Goal: Transaction & Acquisition: Download file/media

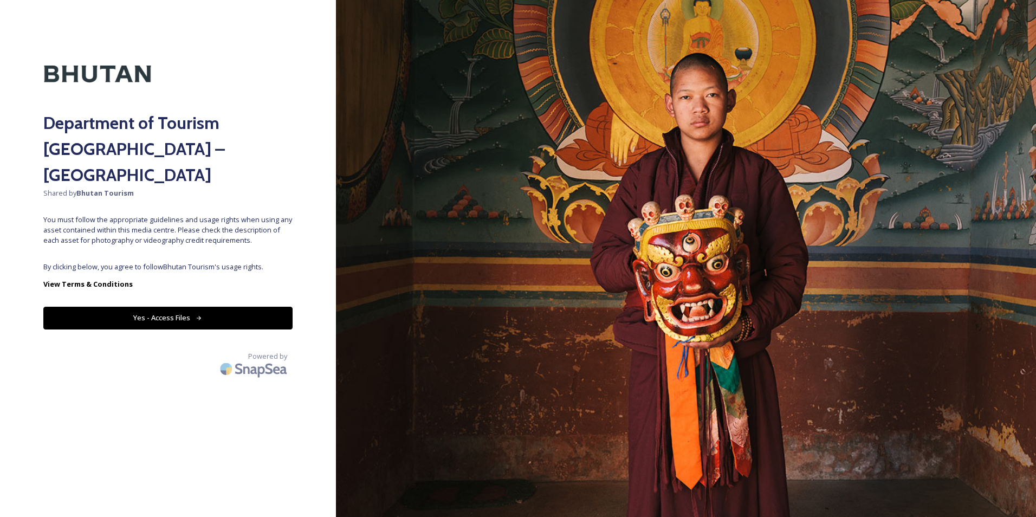
click at [171, 307] on button "Yes - Access Files" at bounding box center [167, 318] width 249 height 22
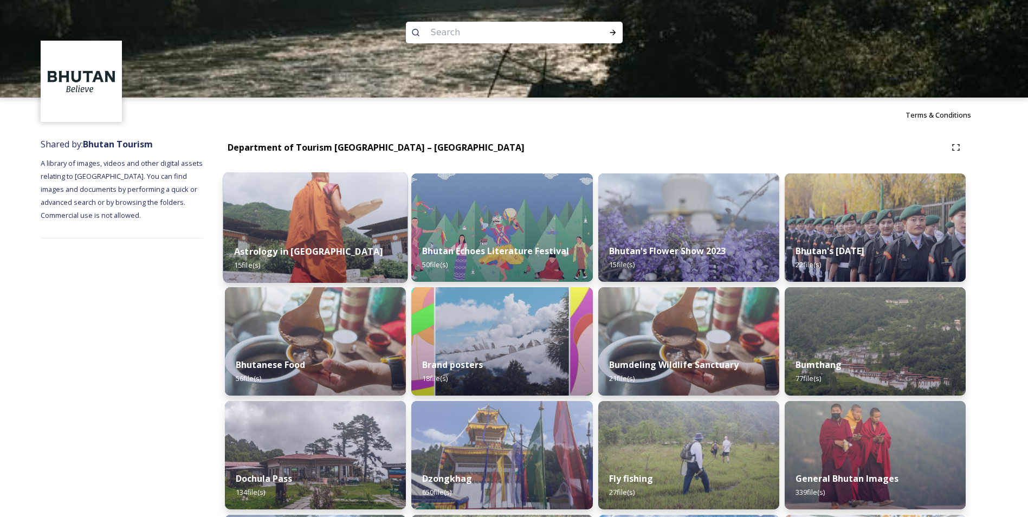
click at [346, 214] on img at bounding box center [315, 227] width 185 height 111
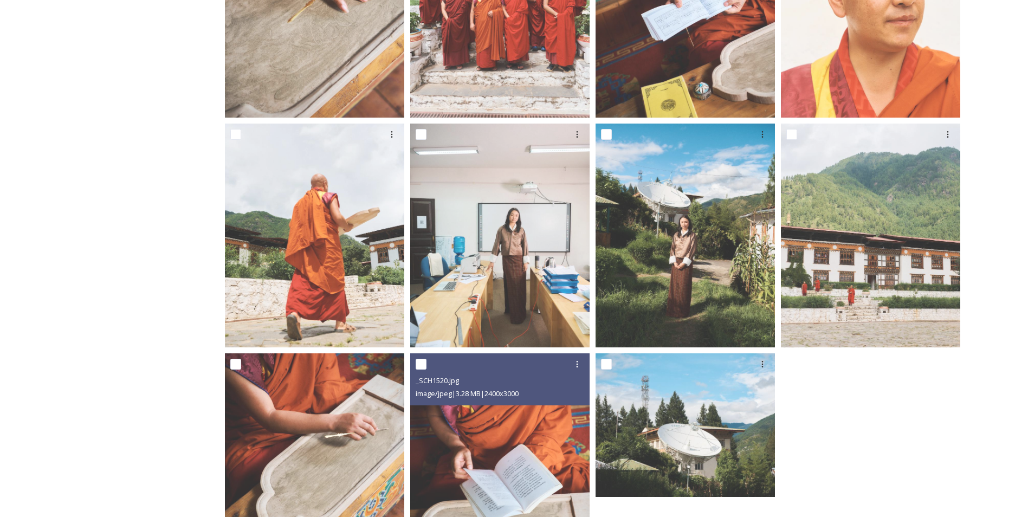
scroll to position [627, 0]
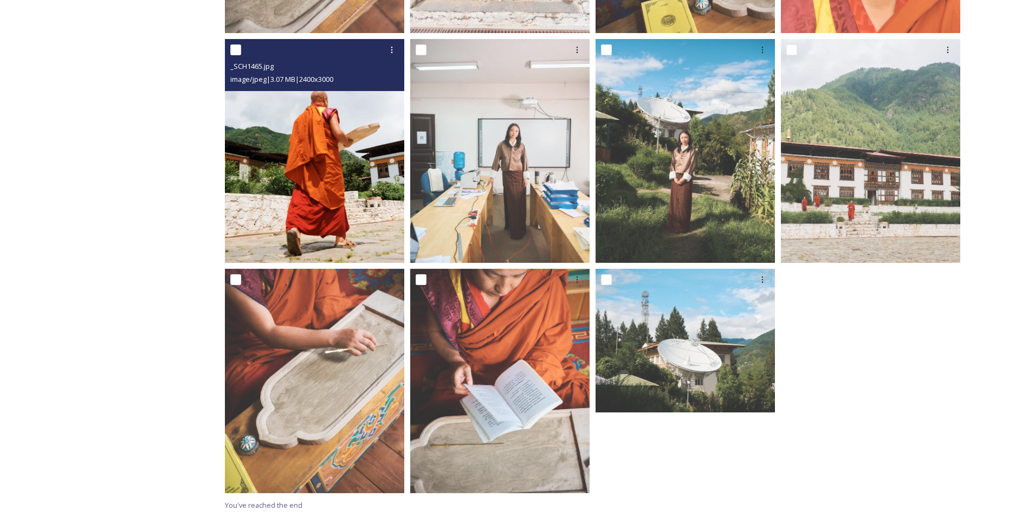
click at [365, 220] on img at bounding box center [314, 151] width 179 height 224
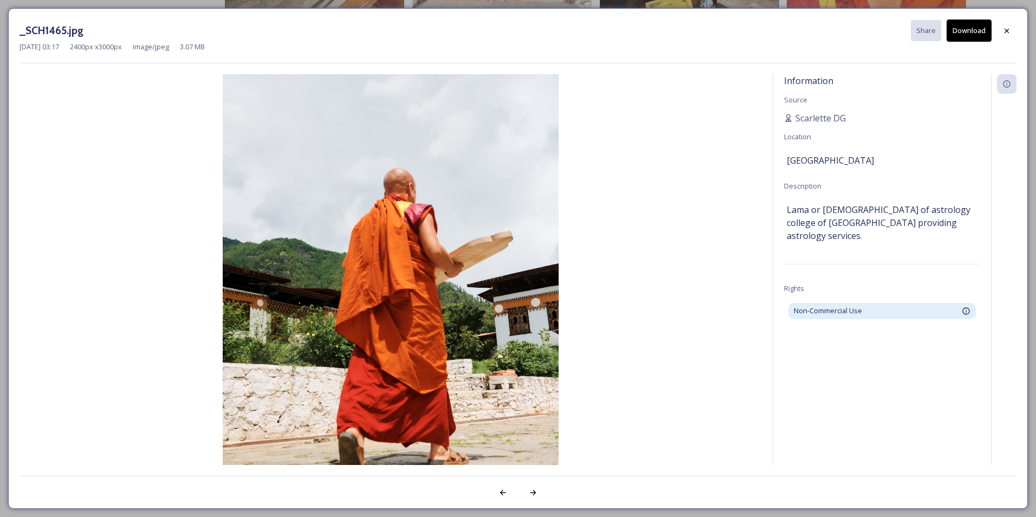
click at [973, 23] on button "Download" at bounding box center [968, 31] width 45 height 22
click at [705, 111] on img at bounding box center [391, 283] width 742 height 419
click at [1001, 30] on div at bounding box center [1007, 31] width 20 height 20
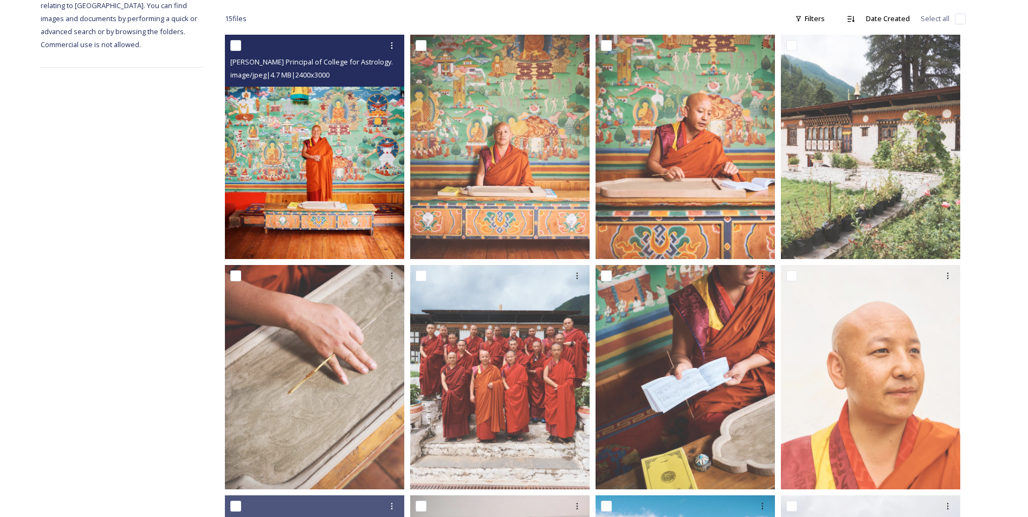
scroll to position [0, 0]
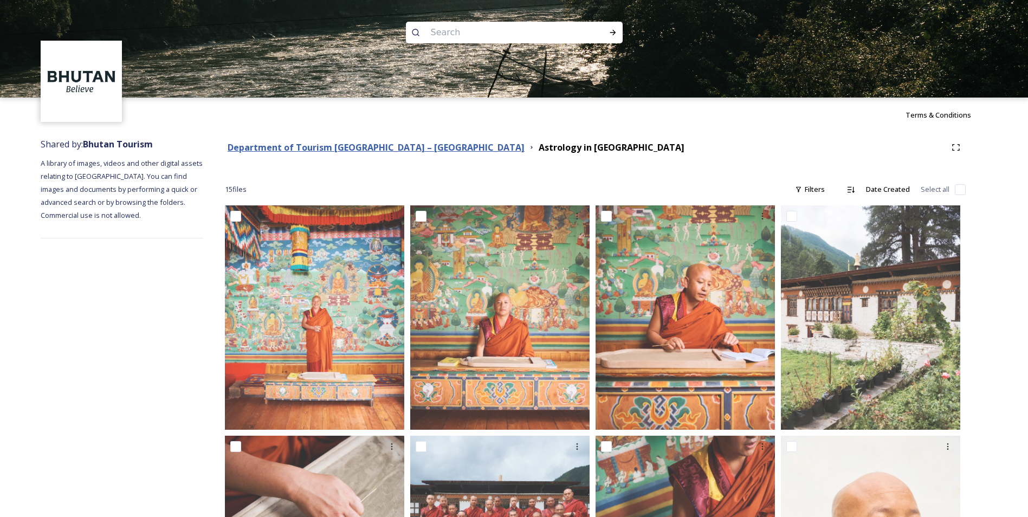
click at [390, 146] on strong "Department of Tourism [GEOGRAPHIC_DATA] – [GEOGRAPHIC_DATA]" at bounding box center [376, 147] width 297 height 12
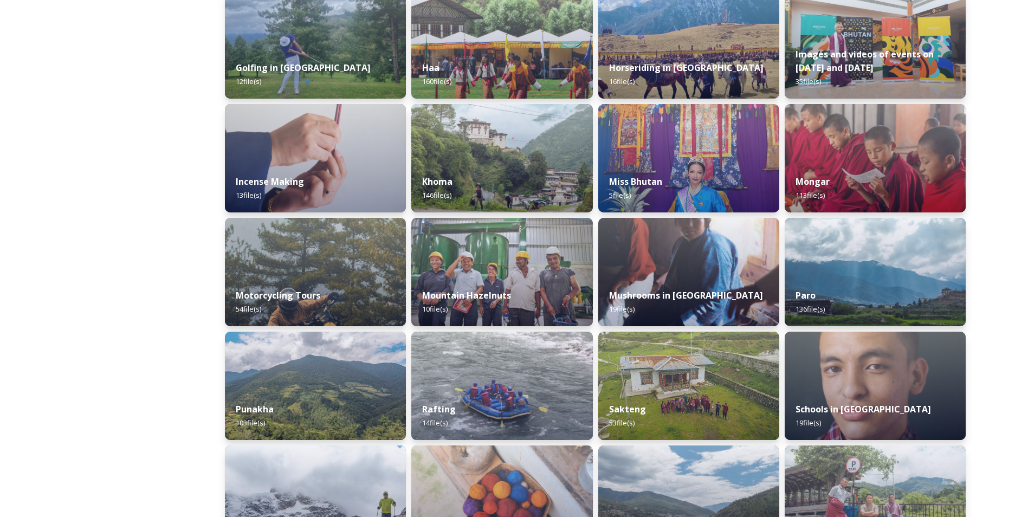
scroll to position [525, 0]
click at [861, 161] on img at bounding box center [874, 157] width 185 height 111
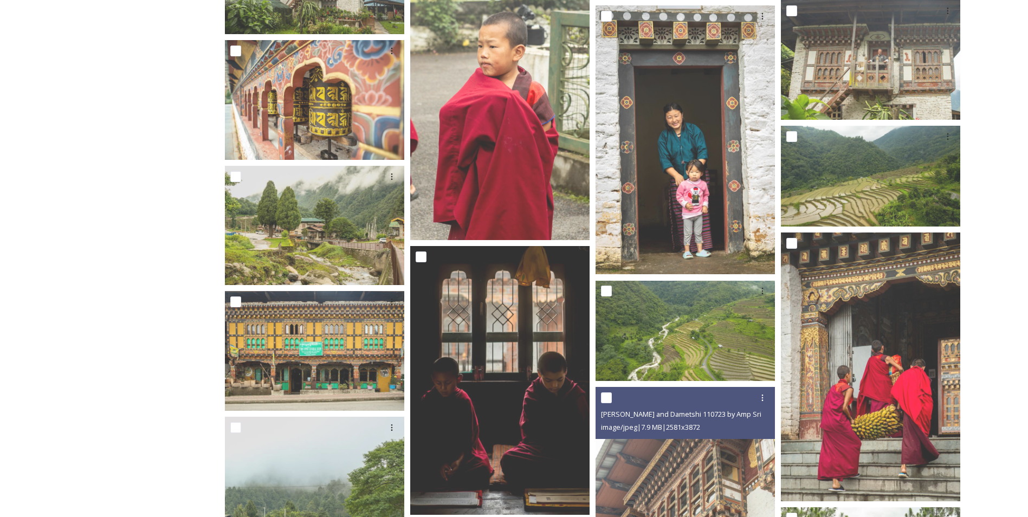
scroll to position [2521, 0]
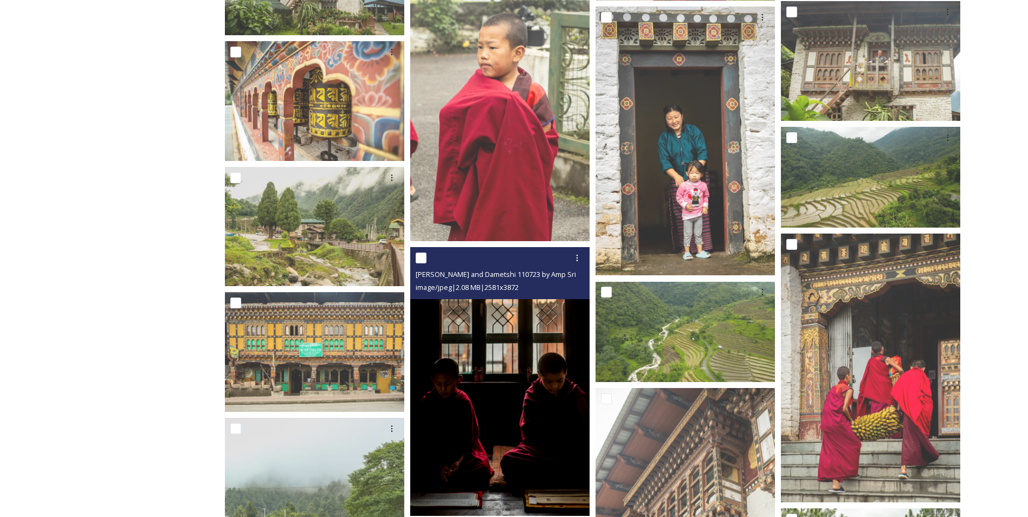
click at [485, 424] on img at bounding box center [499, 381] width 179 height 269
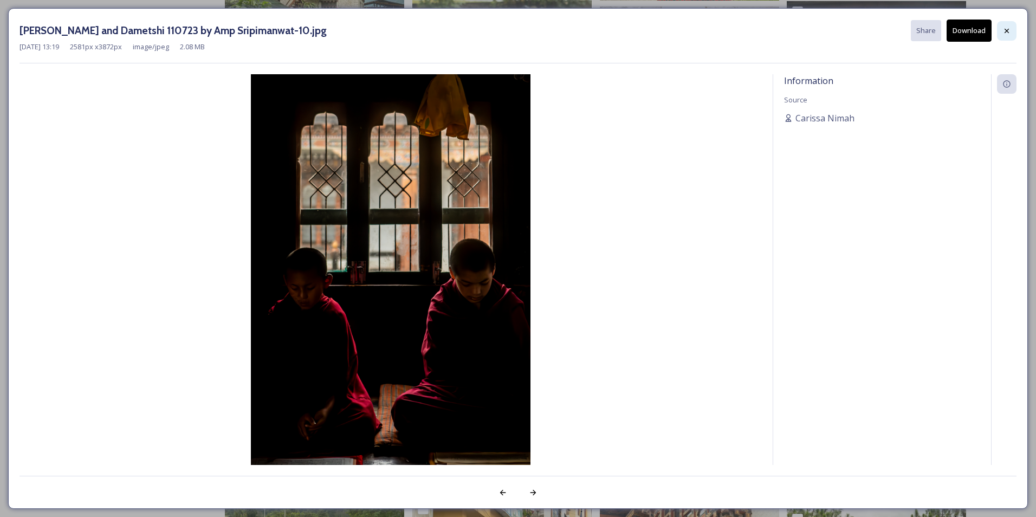
click at [1008, 33] on icon at bounding box center [1006, 31] width 9 height 9
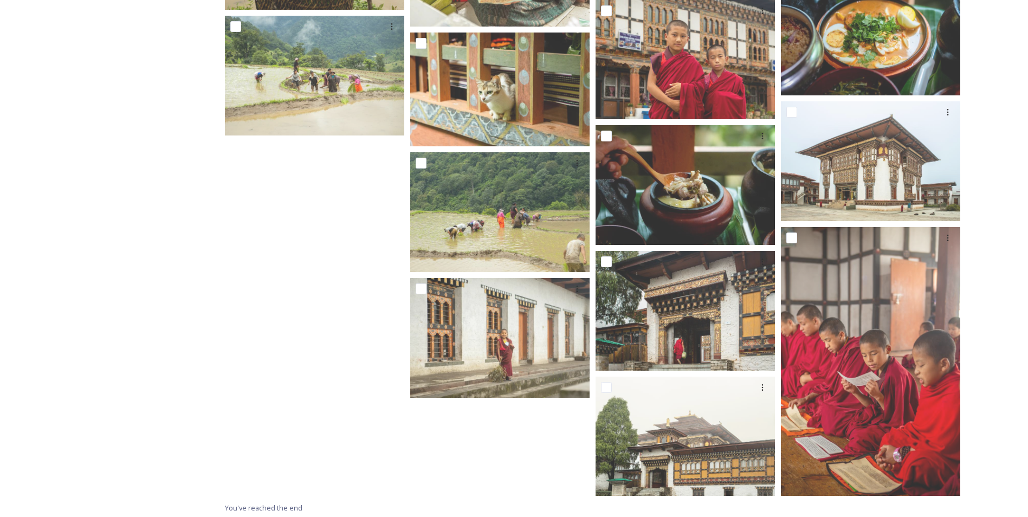
scroll to position [4490, 0]
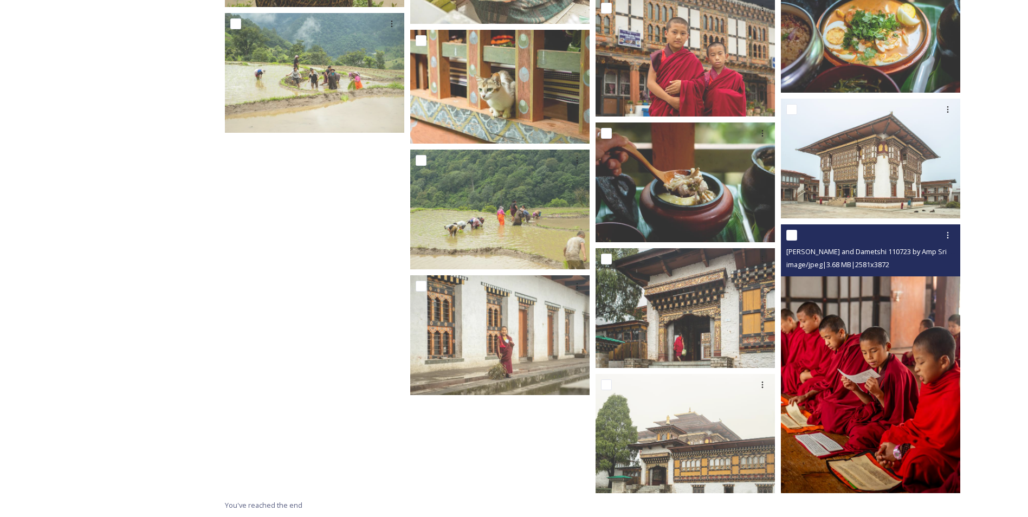
click at [875, 410] on img at bounding box center [870, 358] width 179 height 269
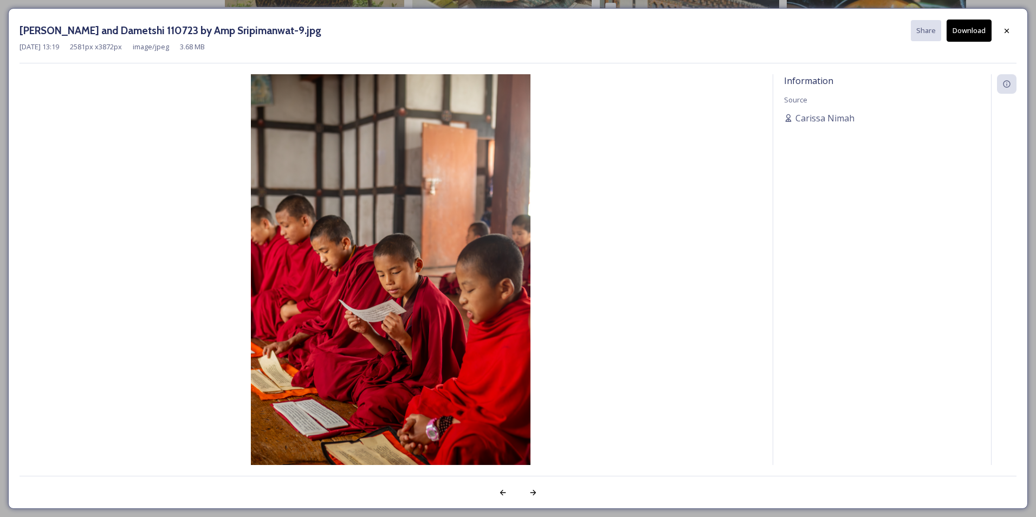
click at [967, 37] on button "Download" at bounding box center [968, 31] width 45 height 22
click at [1016, 31] on div at bounding box center [1007, 31] width 20 height 20
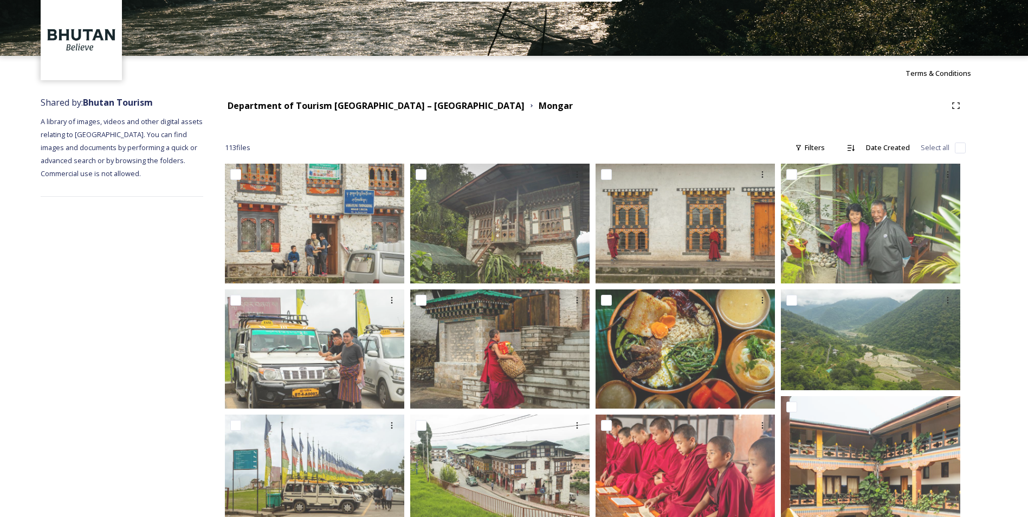
scroll to position [0, 0]
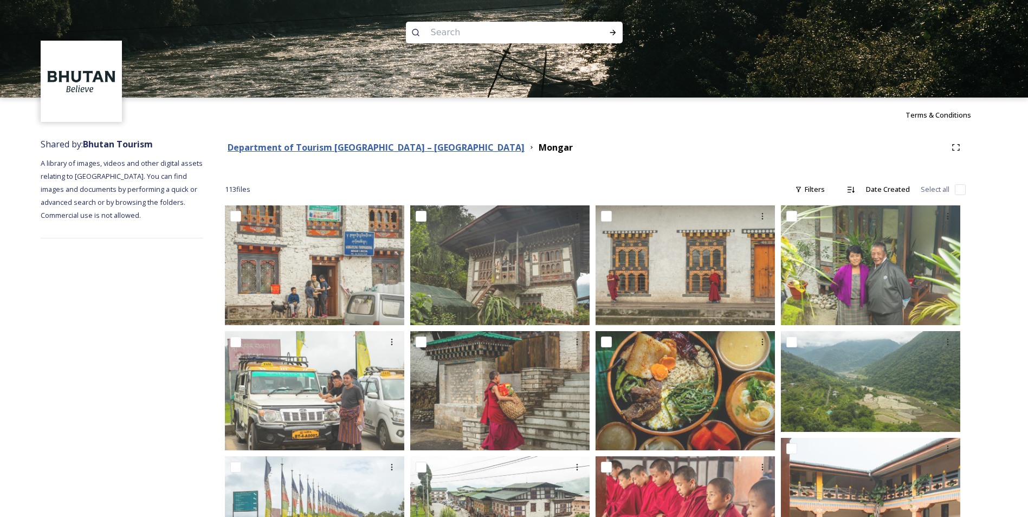
click at [317, 150] on strong "Department of Tourism [GEOGRAPHIC_DATA] – [GEOGRAPHIC_DATA]" at bounding box center [376, 147] width 297 height 12
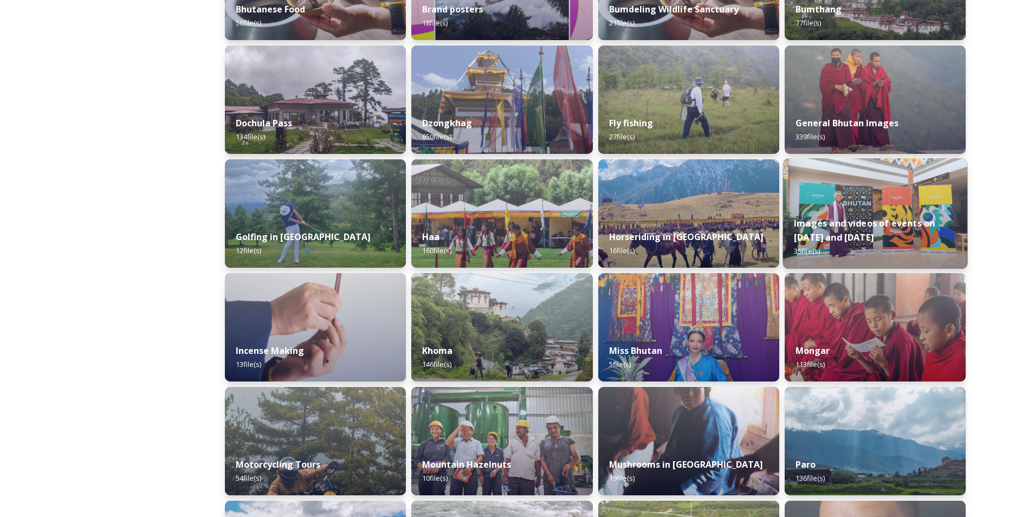
scroll to position [356, 0]
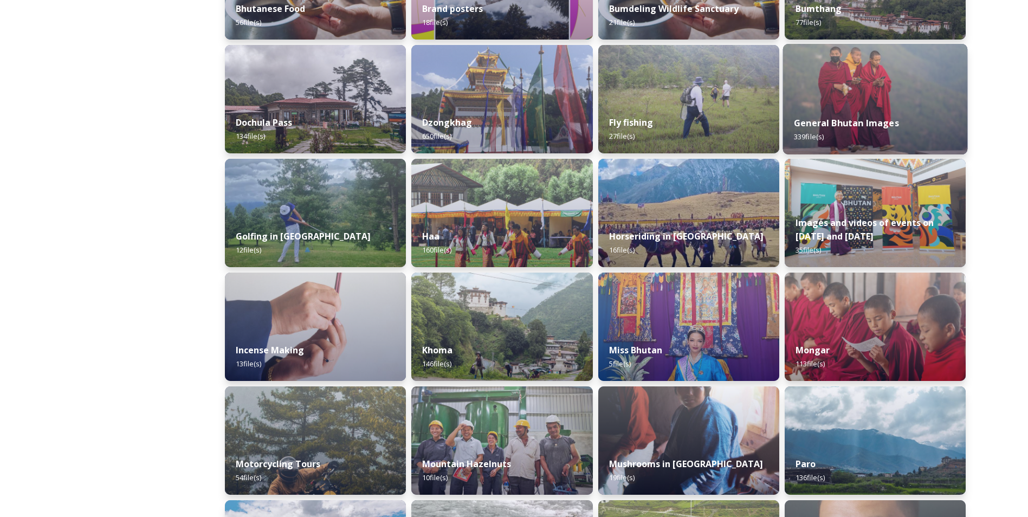
click at [865, 119] on strong "General Bhutan Images" at bounding box center [846, 123] width 105 height 12
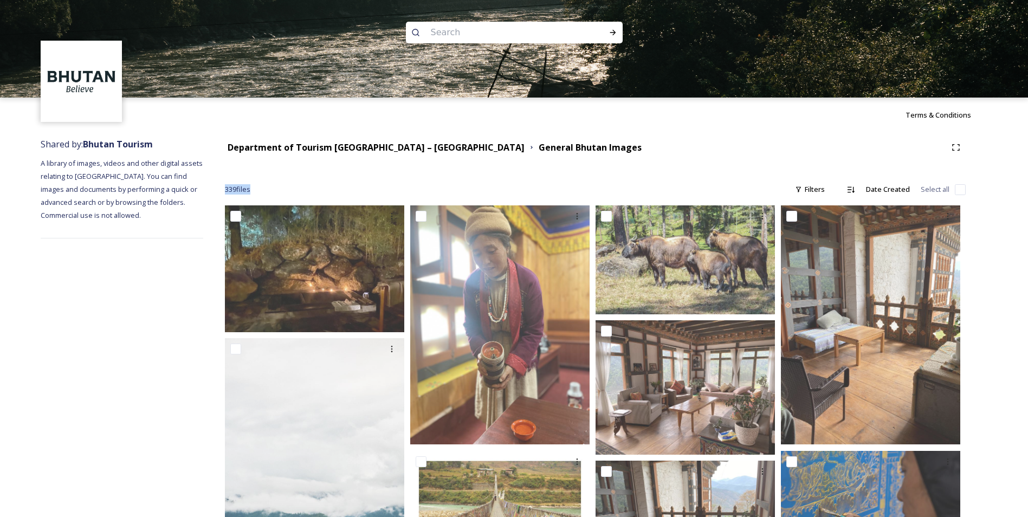
drag, startPoint x: 219, startPoint y: 191, endPoint x: 278, endPoint y: 198, distance: 60.0
click at [278, 198] on div "339 file s Filters Date Created Select all" at bounding box center [595, 189] width 741 height 21
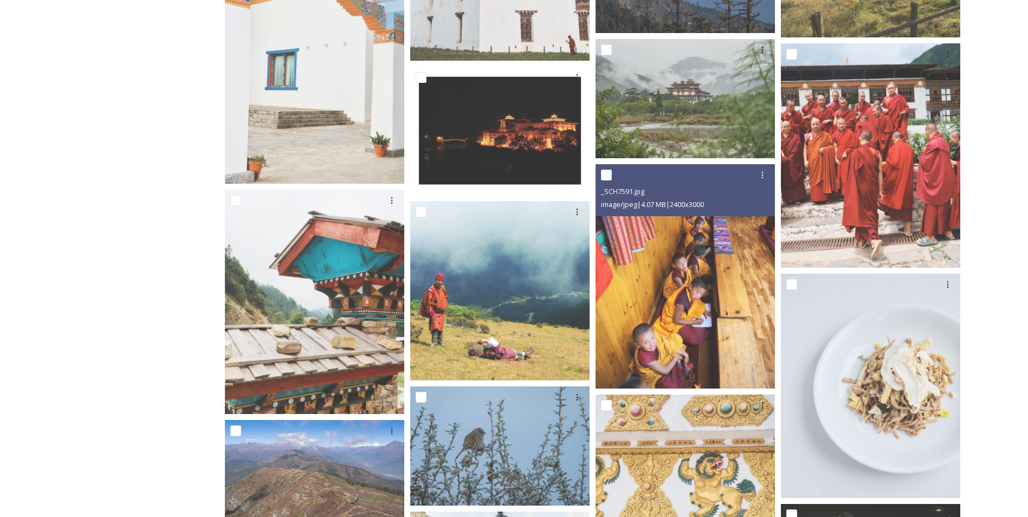
scroll to position [3664, 0]
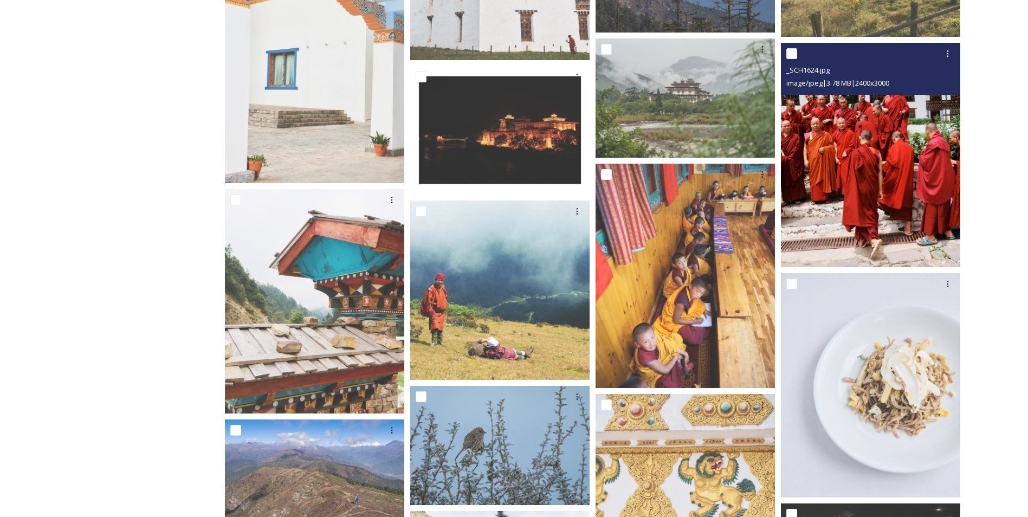
click at [893, 158] on img at bounding box center [870, 155] width 179 height 224
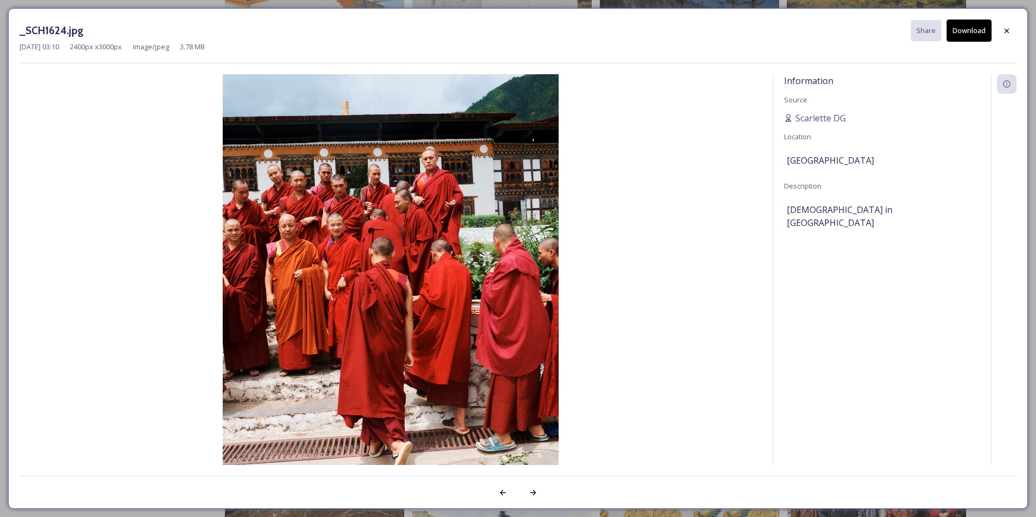
click at [960, 32] on button "Download" at bounding box center [968, 31] width 45 height 22
click at [1010, 36] on div at bounding box center [1007, 31] width 20 height 20
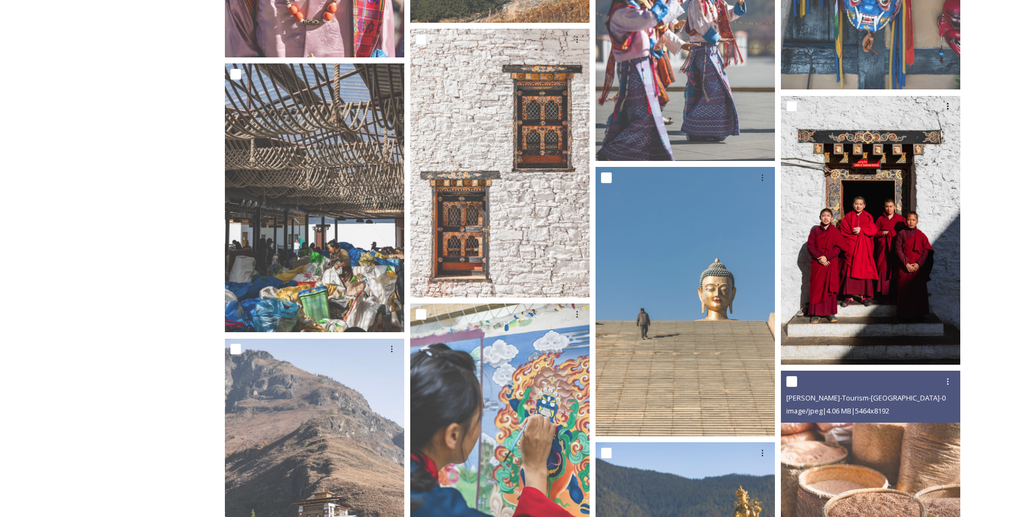
scroll to position [11241, 0]
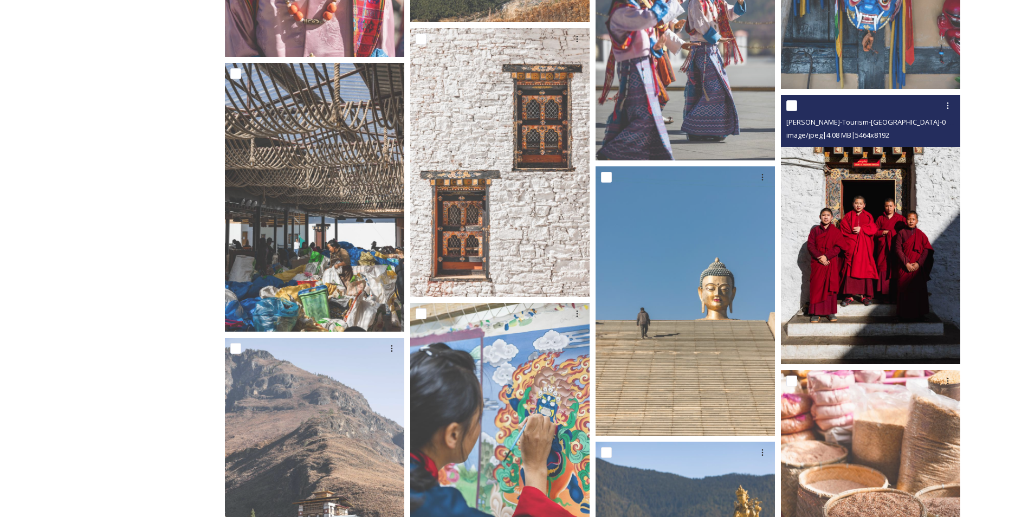
click at [878, 265] on img at bounding box center [870, 229] width 179 height 269
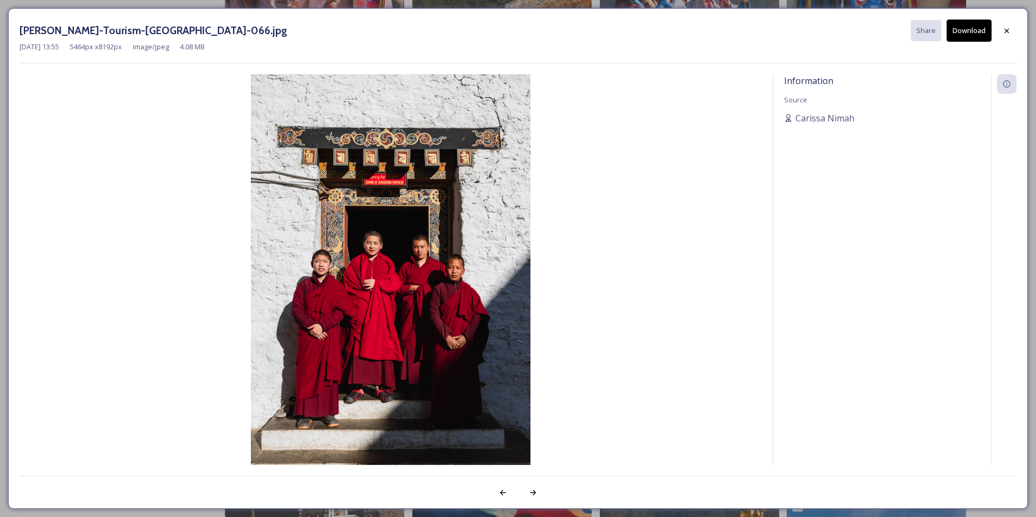
click at [968, 34] on button "Download" at bounding box center [968, 31] width 45 height 22
click at [1009, 32] on icon at bounding box center [1006, 31] width 9 height 9
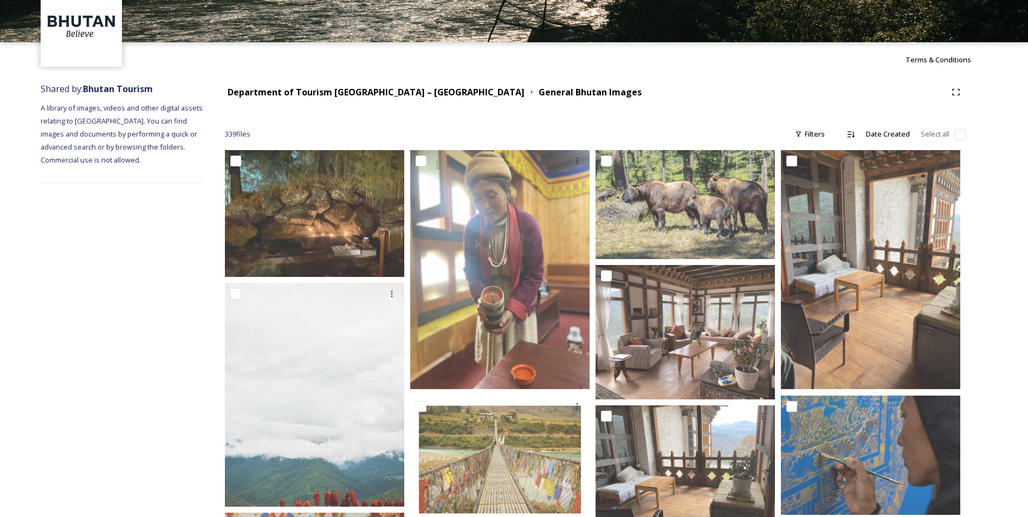
scroll to position [0, 0]
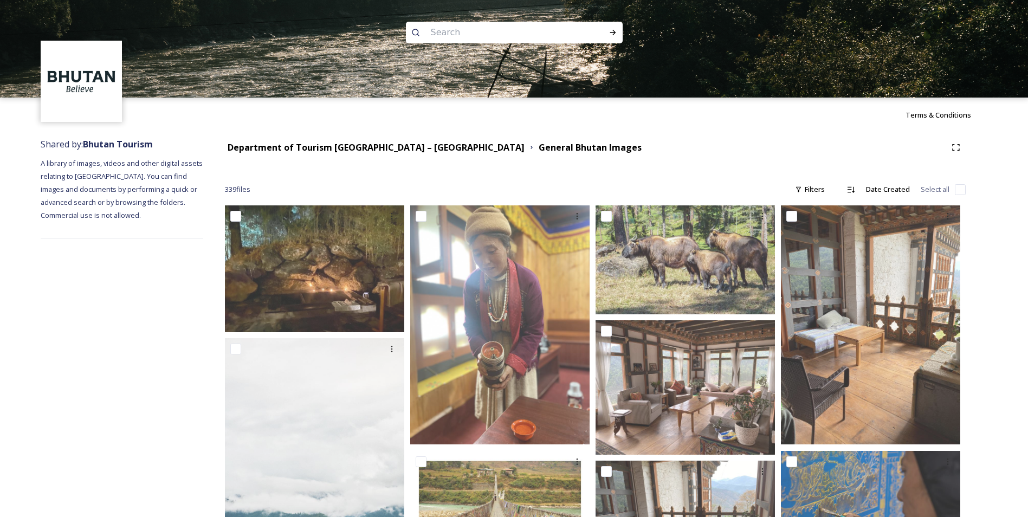
click at [530, 147] on icon at bounding box center [531, 147] width 2 height 3
